Goal: Task Accomplishment & Management: Manage account settings

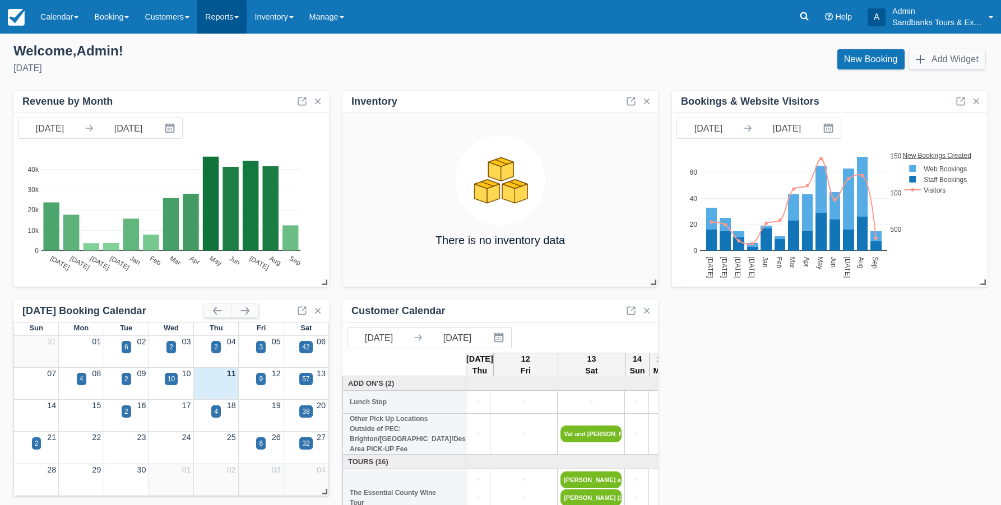
click at [222, 17] on link "Reports" at bounding box center [221, 17] width 49 height 34
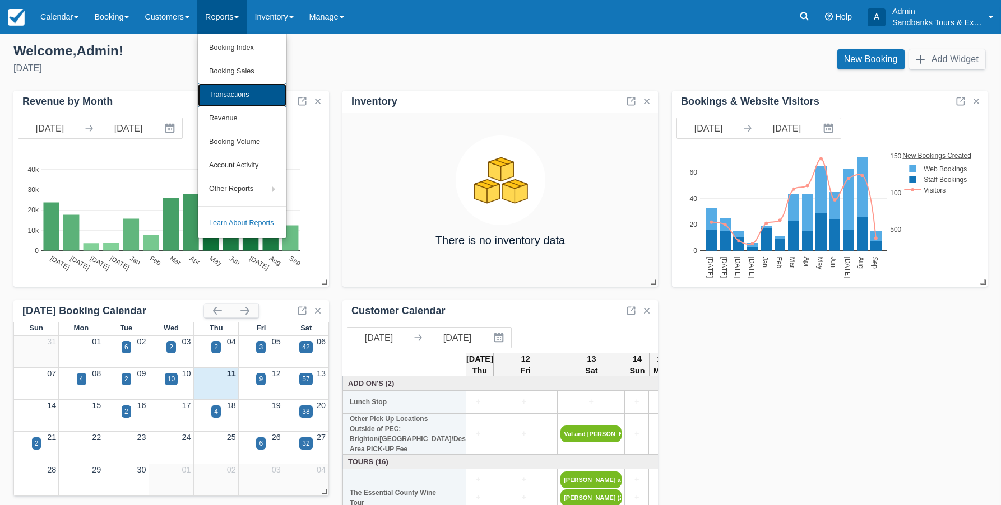
click at [235, 92] on link "Transactions" at bounding box center [242, 95] width 89 height 24
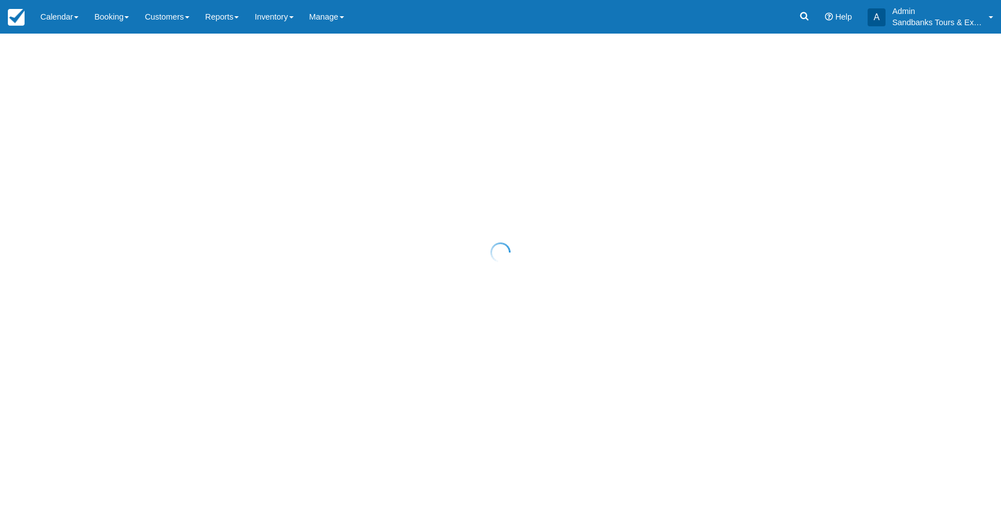
select select "10"
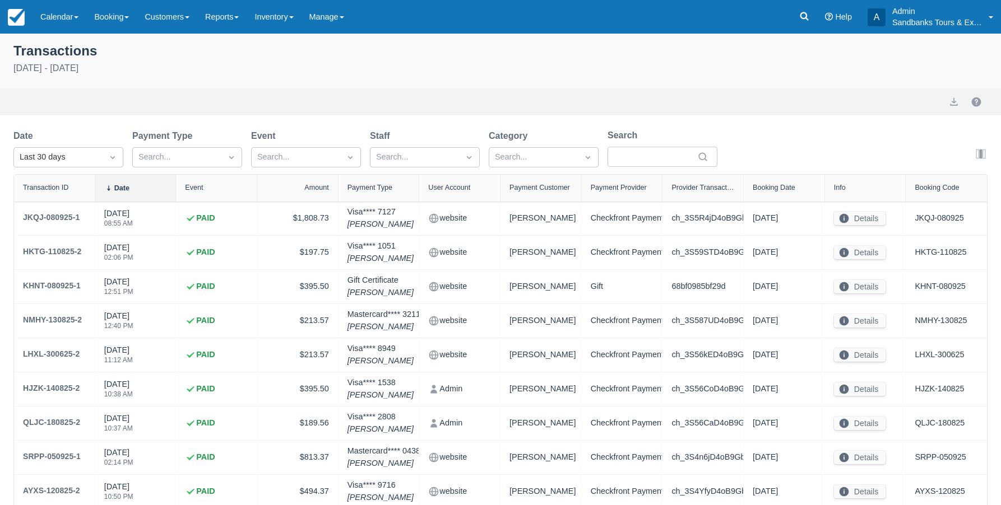
drag, startPoint x: 82, startPoint y: 244, endPoint x: 231, endPoint y: 83, distance: 219.3
click at [231, 82] on div "Transactions August 12th - September 11th 2025" at bounding box center [500, 64] width 1001 height 48
click at [17, 22] on img at bounding box center [16, 17] width 17 height 17
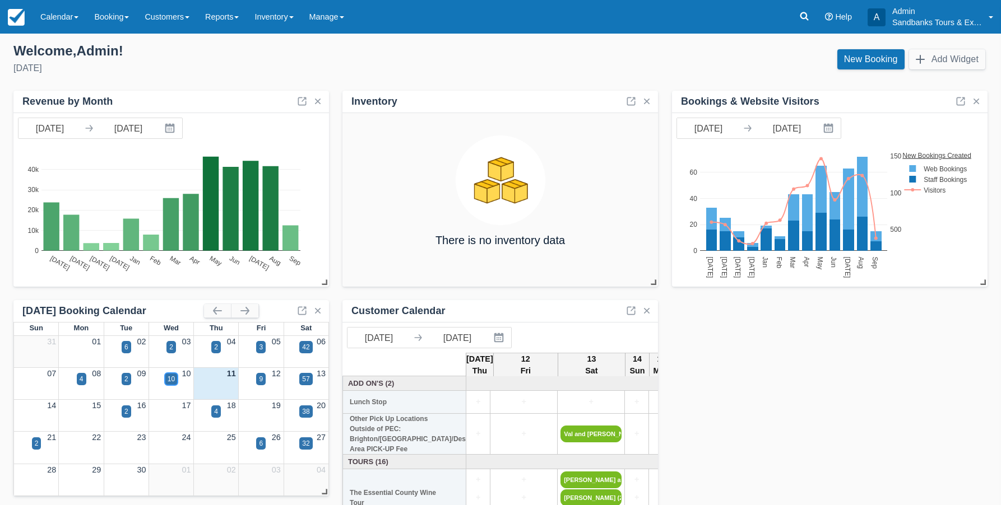
click at [174, 382] on div "10" at bounding box center [171, 379] width 7 height 10
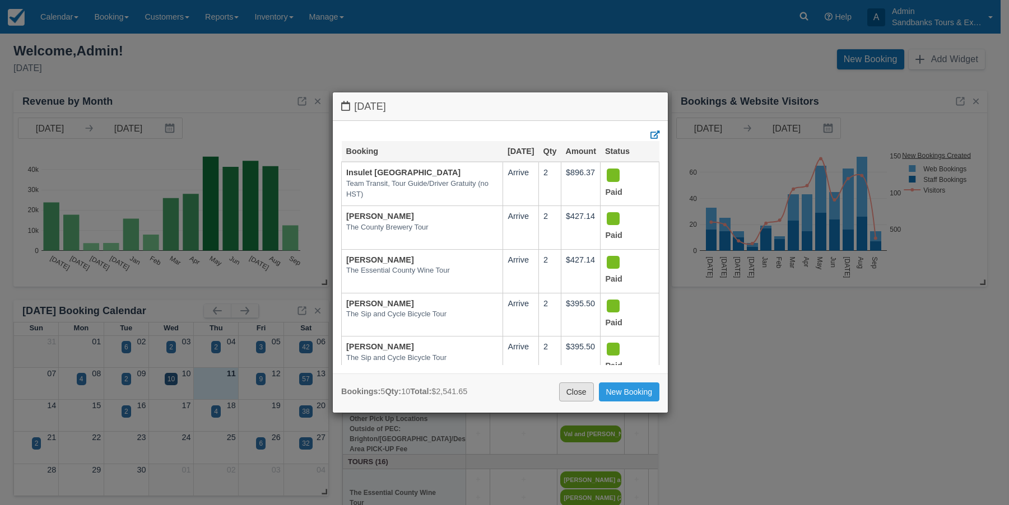
click at [571, 392] on link "Close" at bounding box center [576, 392] width 35 height 19
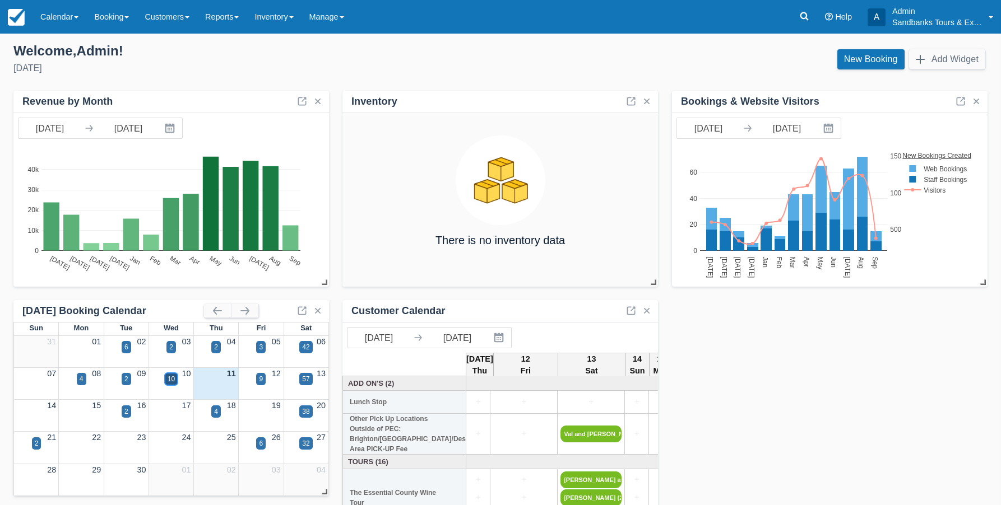
click at [170, 380] on div "10" at bounding box center [171, 379] width 7 height 10
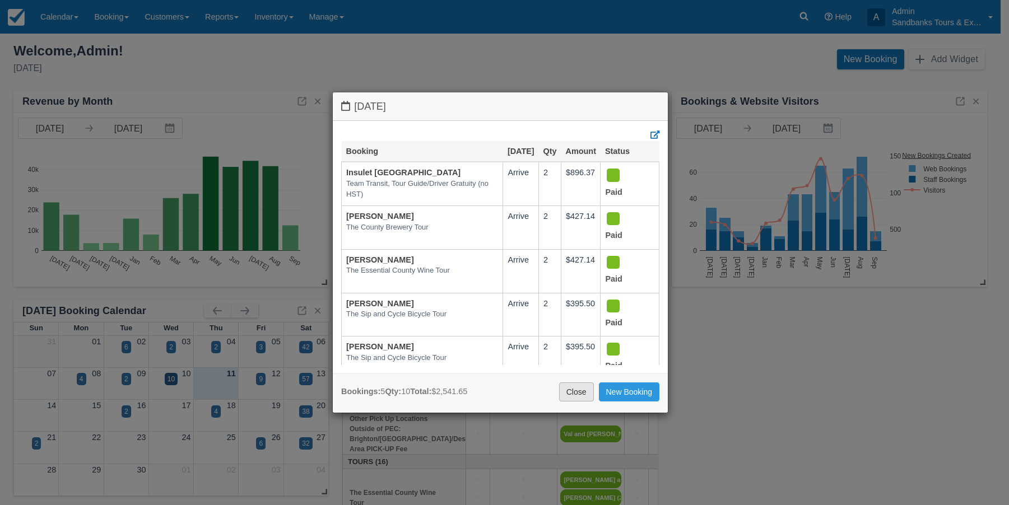
click at [573, 394] on link "Close" at bounding box center [576, 392] width 35 height 19
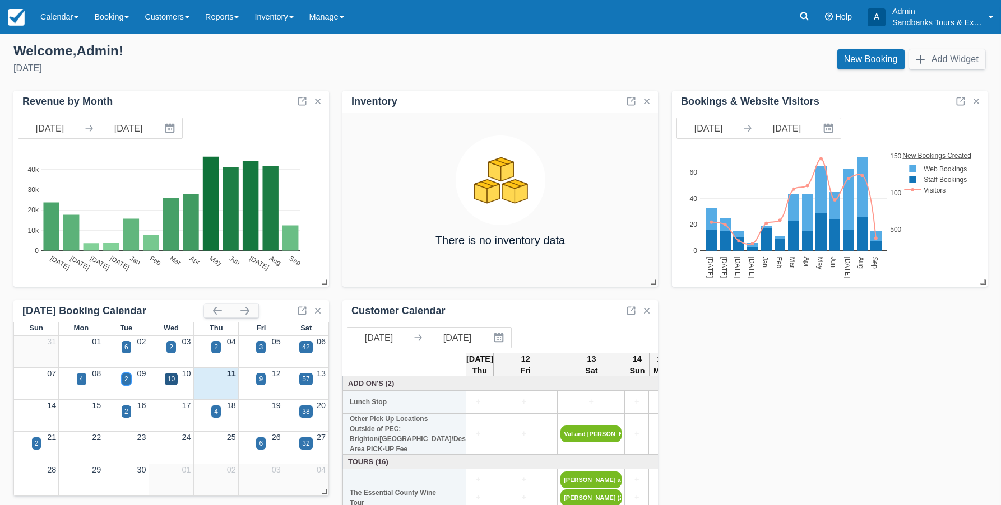
click at [127, 374] on div "2" at bounding box center [126, 379] width 4 height 10
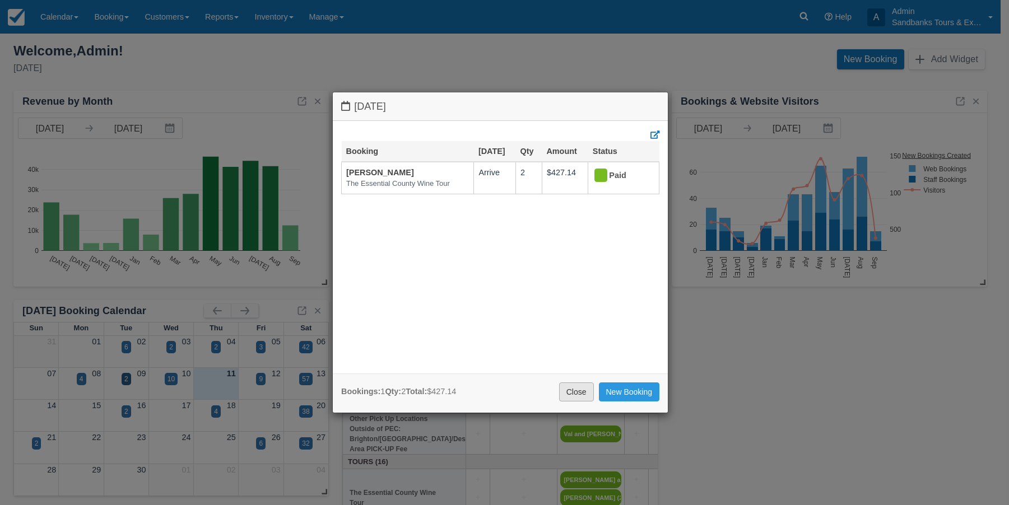
click at [575, 396] on link "Close" at bounding box center [576, 392] width 35 height 19
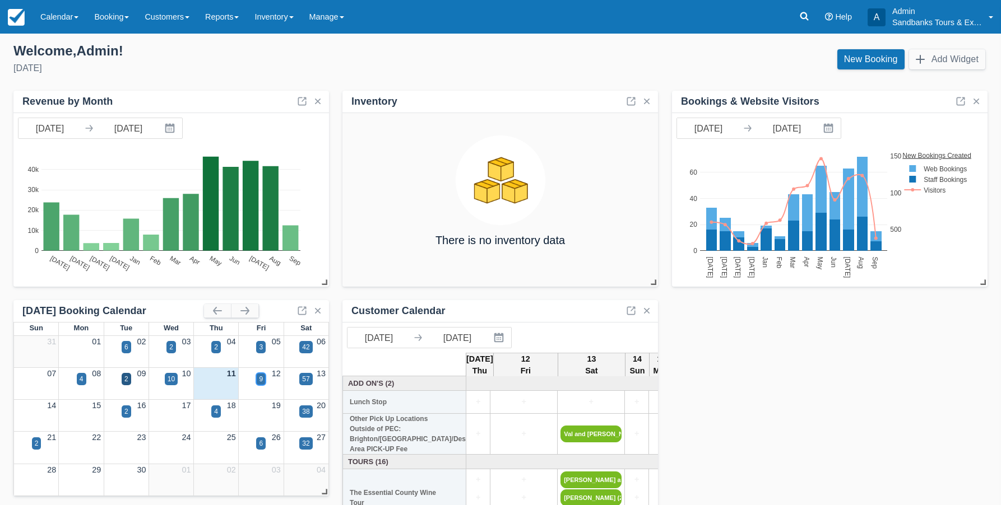
click at [262, 382] on div "9" at bounding box center [261, 379] width 4 height 10
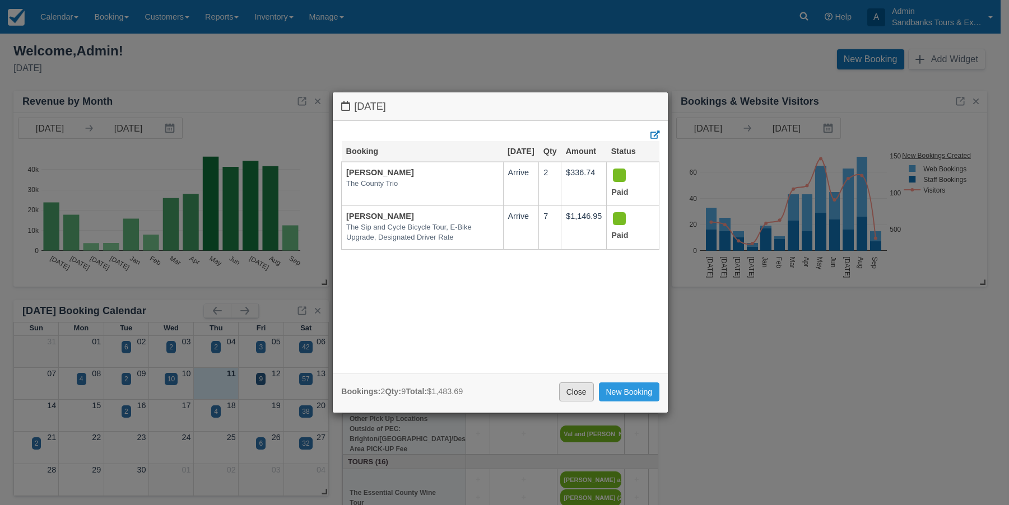
click at [579, 389] on link "Close" at bounding box center [576, 392] width 35 height 19
